Goal: Task Accomplishment & Management: Complete application form

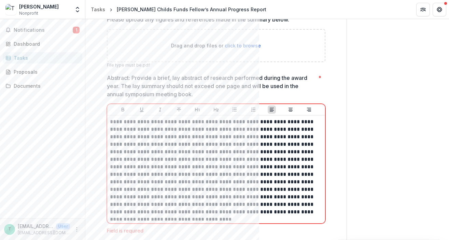
scroll to position [509, 0]
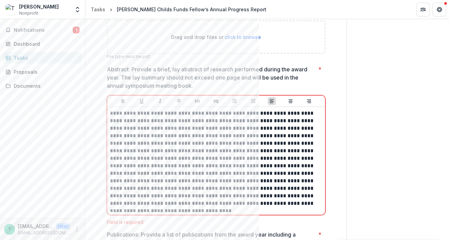
click at [173, 120] on p "**********" at bounding box center [216, 159] width 212 height 98
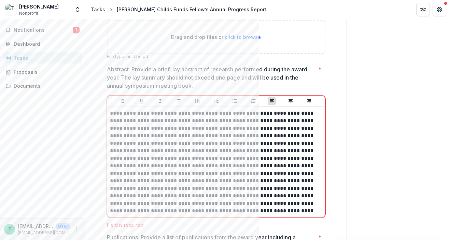
click at [131, 128] on p at bounding box center [216, 162] width 212 height 105
click at [155, 129] on p at bounding box center [216, 162] width 212 height 105
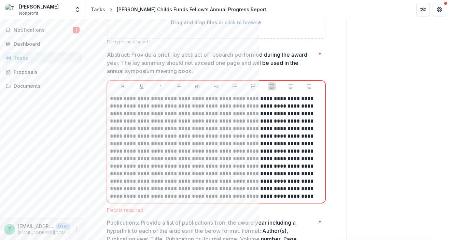
scroll to position [526, 0]
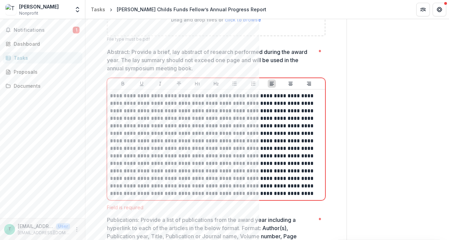
click at [208, 112] on p at bounding box center [216, 144] width 212 height 105
click at [202, 111] on p at bounding box center [216, 144] width 212 height 105
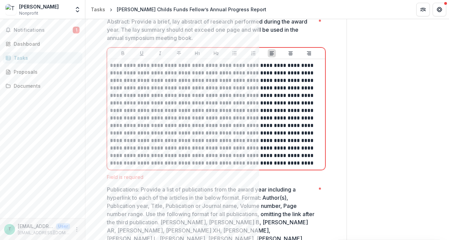
scroll to position [557, 0]
click at [190, 125] on p at bounding box center [216, 113] width 212 height 105
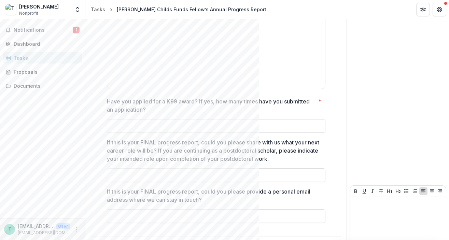
scroll to position [996, 0]
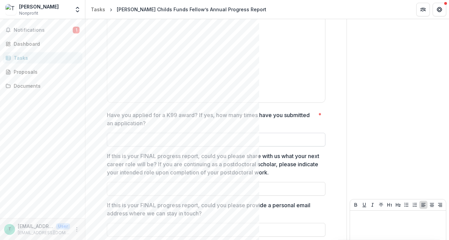
click at [121, 133] on input "Have you applied for a K99 award? If yes, how many times have you submitted an …" at bounding box center [216, 140] width 218 height 14
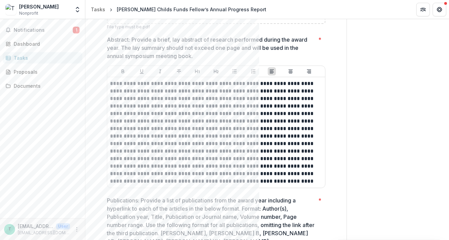
scroll to position [540, 0]
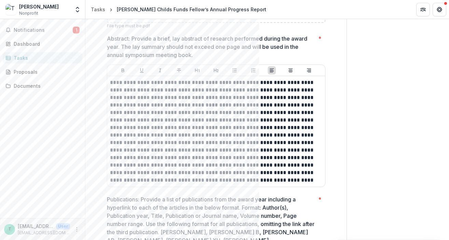
type input "***"
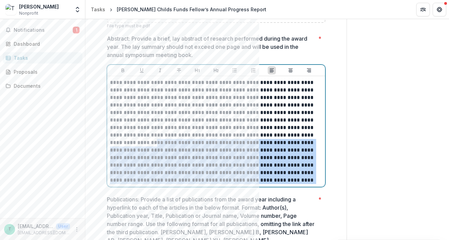
drag, startPoint x: 267, startPoint y: 180, endPoint x: 310, endPoint y: 137, distance: 61.1
click at [310, 137] on p at bounding box center [216, 131] width 212 height 105
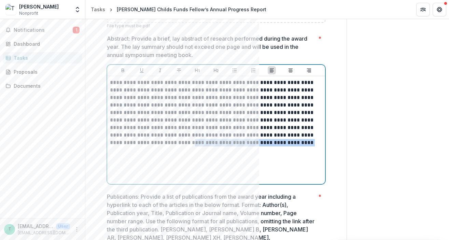
drag, startPoint x: 264, startPoint y: 143, endPoint x: 140, endPoint y: 143, distance: 123.9
click at [140, 143] on p "**********" at bounding box center [216, 113] width 212 height 68
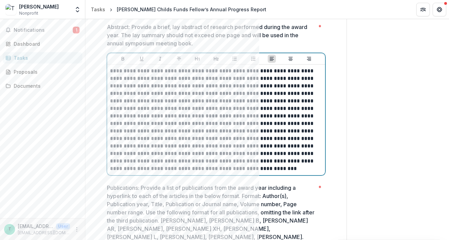
scroll to position [554, 0]
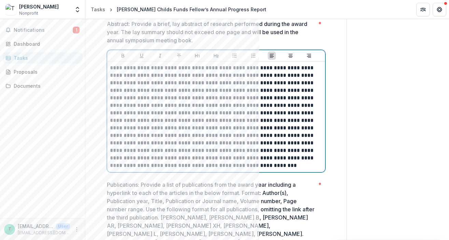
click at [190, 77] on p at bounding box center [216, 116] width 212 height 105
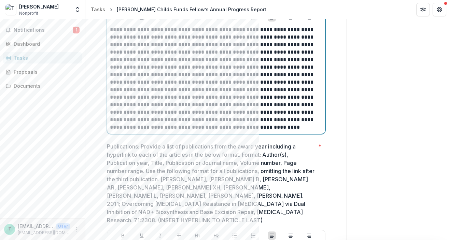
scroll to position [594, 0]
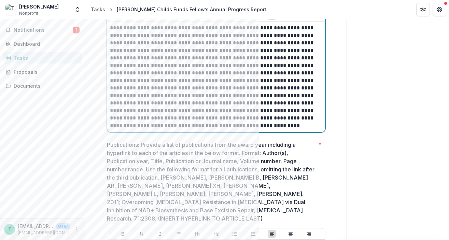
click at [239, 126] on p at bounding box center [216, 76] width 212 height 105
click at [215, 110] on p at bounding box center [216, 76] width 212 height 105
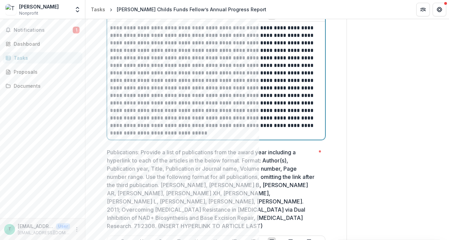
click at [138, 132] on p at bounding box center [216, 80] width 212 height 113
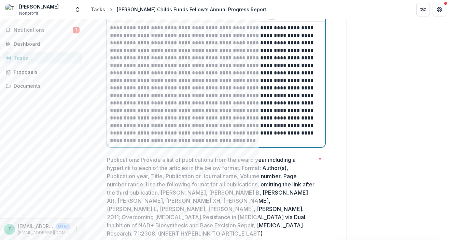
click at [239, 132] on p at bounding box center [216, 84] width 212 height 120
click at [162, 141] on p at bounding box center [216, 84] width 212 height 120
click at [261, 142] on p at bounding box center [216, 84] width 212 height 120
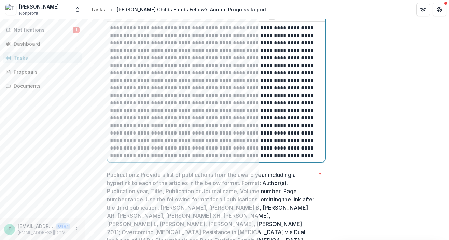
scroll to position [605, 0]
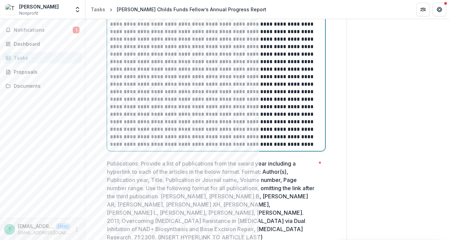
click at [254, 129] on p at bounding box center [216, 80] width 212 height 135
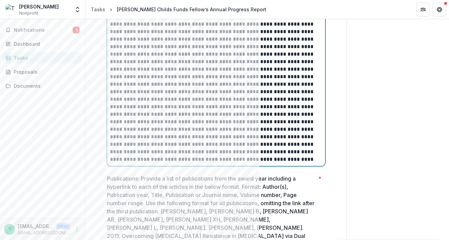
click at [233, 137] on p at bounding box center [216, 88] width 212 height 150
click at [227, 138] on p at bounding box center [216, 88] width 212 height 150
click at [232, 138] on p at bounding box center [216, 88] width 212 height 150
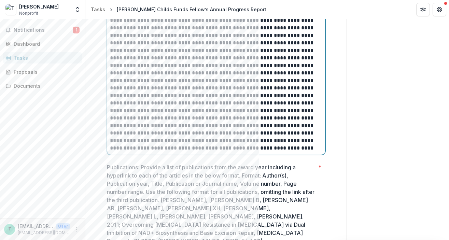
scroll to position [618, 0]
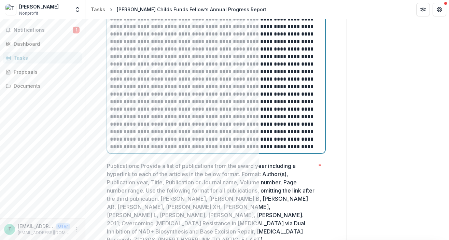
click at [223, 147] on p at bounding box center [216, 75] width 212 height 150
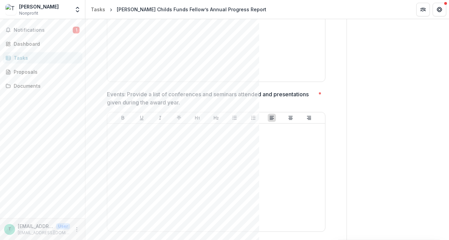
scroll to position [1058, 0]
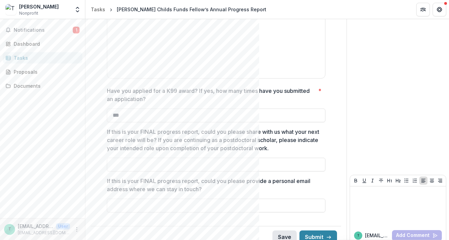
click at [286, 230] on button "Save" at bounding box center [284, 237] width 24 height 14
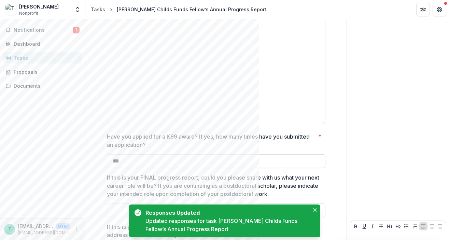
scroll to position [992, 0]
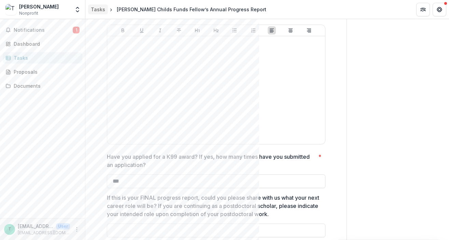
click at [99, 7] on div "Tasks" at bounding box center [98, 9] width 14 height 7
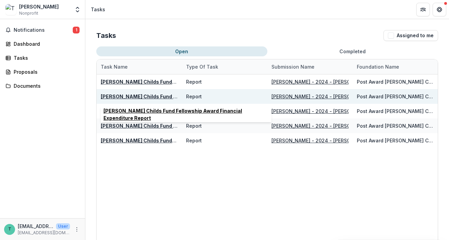
click at [131, 95] on u "[PERSON_NAME] Childs Fund Fellowship Award Financial Expenditure Report" at bounding box center [194, 97] width 187 height 6
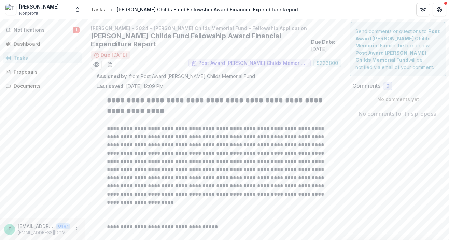
click at [28, 56] on div "Tasks" at bounding box center [45, 57] width 63 height 7
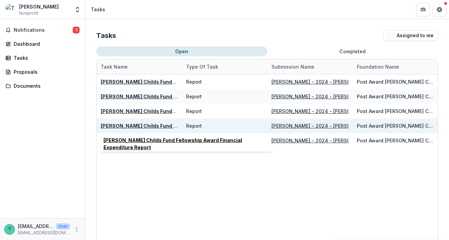
click at [123, 124] on u "[PERSON_NAME] Childs Fund Fellowship Award Financial Expenditure Report" at bounding box center [194, 126] width 187 height 6
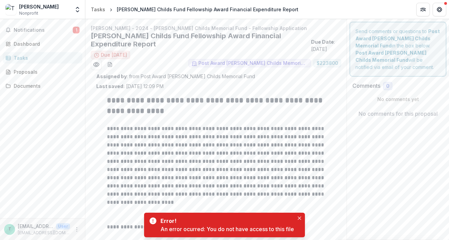
click at [25, 56] on div "Tasks" at bounding box center [45, 57] width 63 height 7
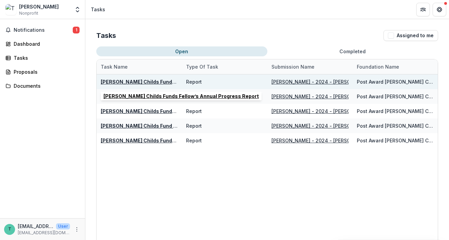
click at [132, 80] on u "[PERSON_NAME] Childs Funds Fellow’s Annual Progress Report" at bounding box center [178, 82] width 155 height 6
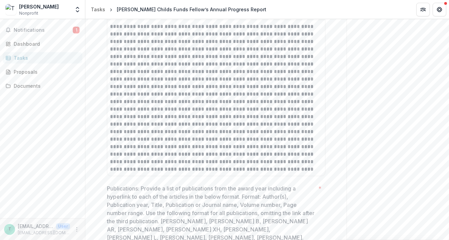
click at [39, 55] on div "Tasks" at bounding box center [45, 57] width 63 height 7
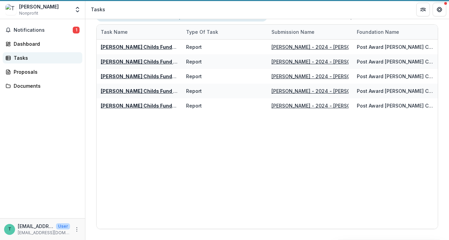
scroll to position [35, 0]
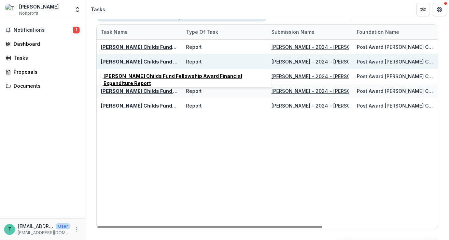
click at [144, 61] on u "[PERSON_NAME] Childs Fund Fellowship Award Financial Expenditure Report" at bounding box center [194, 62] width 187 height 6
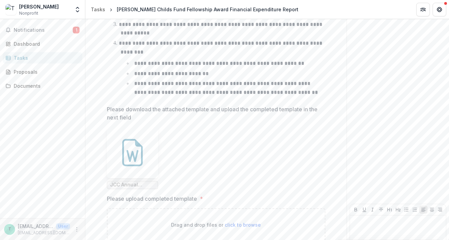
scroll to position [304, 0]
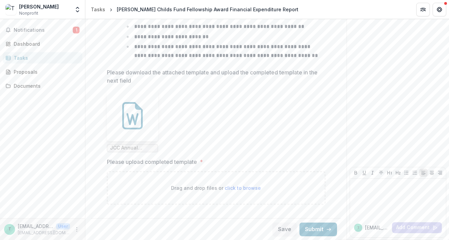
click at [22, 59] on div "Tasks" at bounding box center [45, 57] width 63 height 7
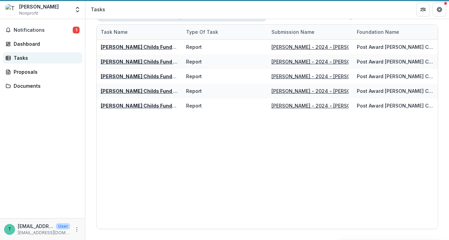
scroll to position [35, 0]
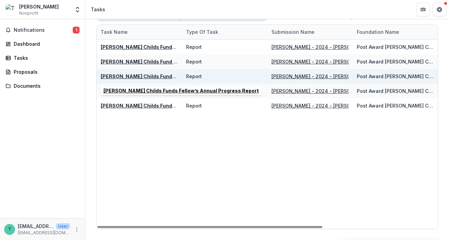
click at [129, 77] on u "[PERSON_NAME] Childs Funds Fellow’s Annual Progress Report" at bounding box center [178, 76] width 155 height 6
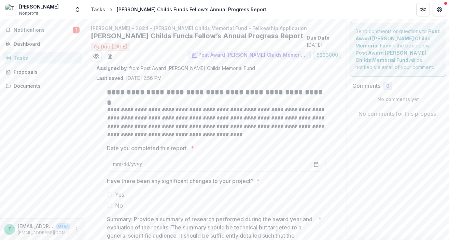
click at [26, 58] on div "Tasks" at bounding box center [45, 57] width 63 height 7
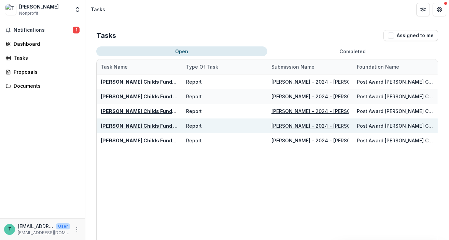
click at [133, 125] on u "[PERSON_NAME] Childs Fund Fellowship Award Financial Expenditure Report" at bounding box center [194, 126] width 187 height 6
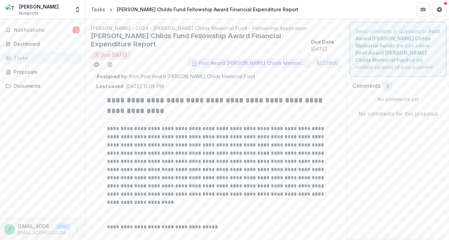
click at [30, 55] on div "Tasks" at bounding box center [45, 57] width 63 height 7
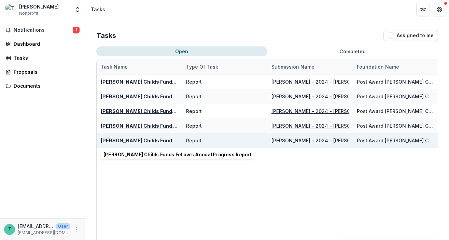
click at [121, 140] on u "[PERSON_NAME] Childs Funds Fellow’s Annual Progress Report" at bounding box center [178, 141] width 155 height 6
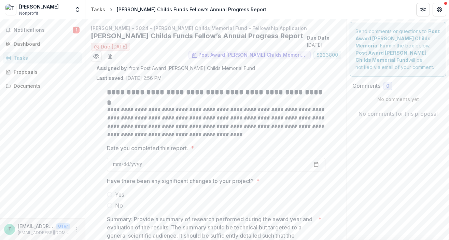
click at [24, 59] on div "Tasks" at bounding box center [45, 57] width 63 height 7
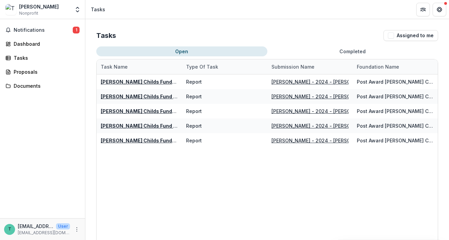
click at [334, 51] on button "Completed" at bounding box center [352, 51] width 171 height 10
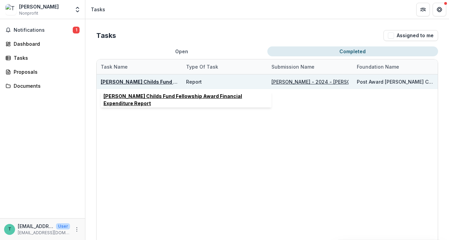
click at [142, 82] on u "[PERSON_NAME] Childs Fund Fellowship Award Financial Expenditure Report" at bounding box center [194, 82] width 187 height 6
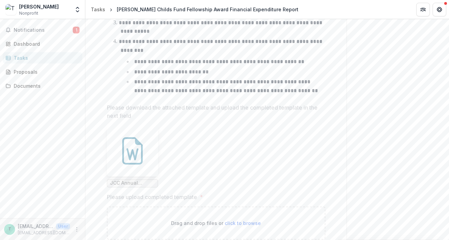
scroll to position [346, 0]
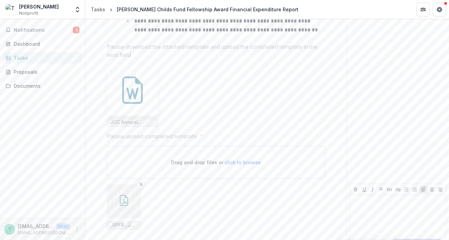
click at [123, 201] on icon "button" at bounding box center [123, 202] width 5 height 6
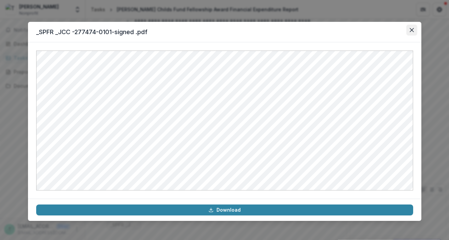
click at [412, 31] on icon "Close" at bounding box center [412, 30] width 4 height 4
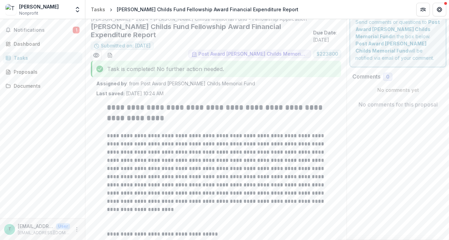
scroll to position [0, 0]
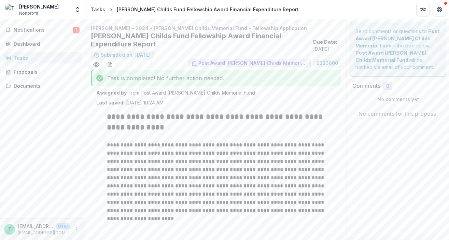
click at [24, 57] on div "Tasks" at bounding box center [45, 57] width 63 height 7
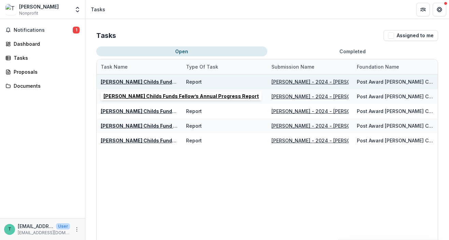
click at [132, 81] on u "[PERSON_NAME] Childs Funds Fellow’s Annual Progress Report" at bounding box center [178, 82] width 155 height 6
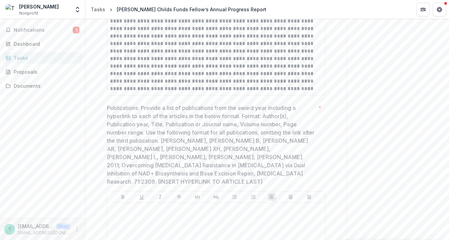
scroll to position [764, 0]
